Goal: Obtain resource: Obtain resource

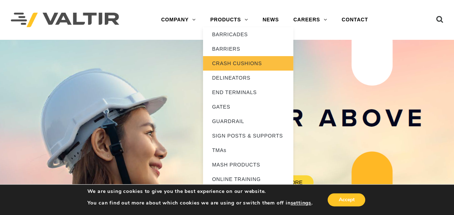
click at [232, 60] on link "CRASH CUSHIONS" at bounding box center [248, 63] width 90 height 14
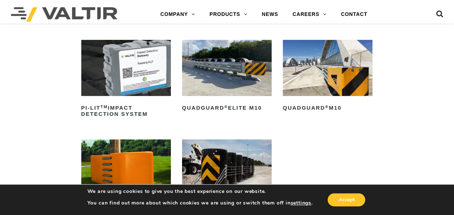
scroll to position [172, 0]
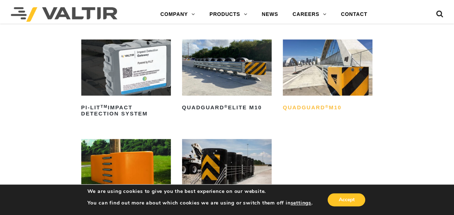
click at [307, 104] on h2 "QuadGuard ® M10" at bounding box center [328, 108] width 90 height 12
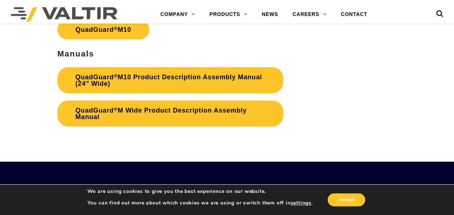
scroll to position [2123, 0]
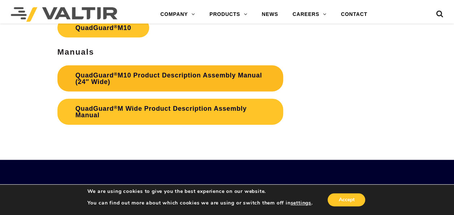
click at [217, 84] on link "QuadGuard ® M10 Product Description Assembly Manual (24″ Wide)" at bounding box center [170, 78] width 226 height 26
